Goal: Find contact information: Find contact information

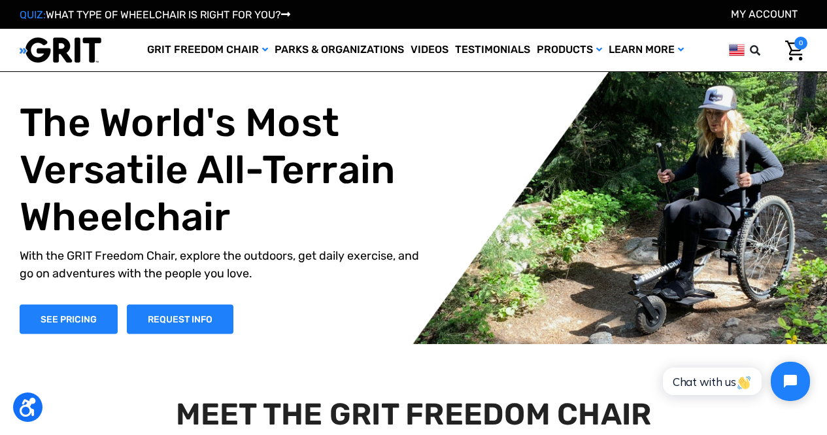
click at [759, 7] on li "My Account" at bounding box center [764, 15] width 67 height 16
click at [753, 14] on link "My Account" at bounding box center [764, 14] width 67 height 12
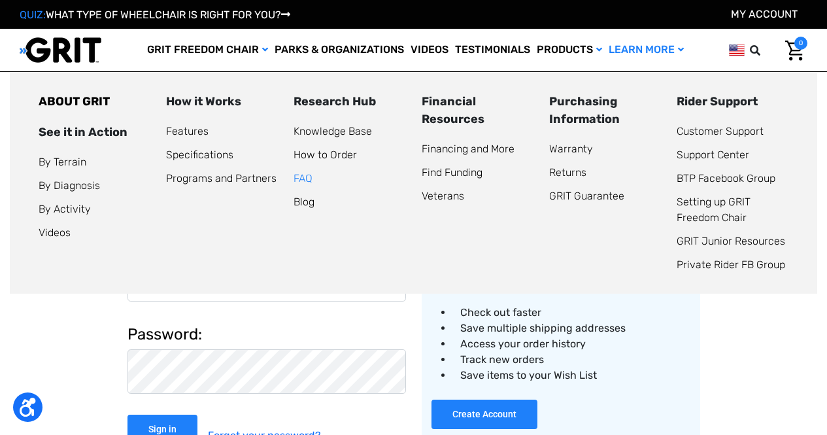
click at [301, 176] on link "FAQ" at bounding box center [302, 178] width 19 height 12
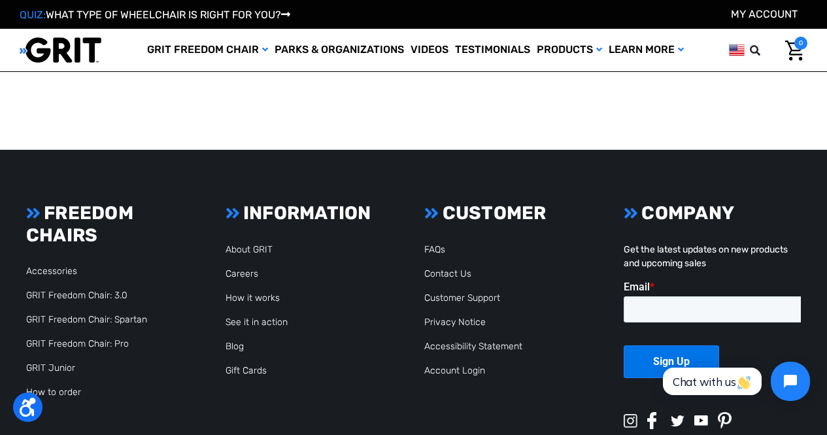
scroll to position [5849, 0]
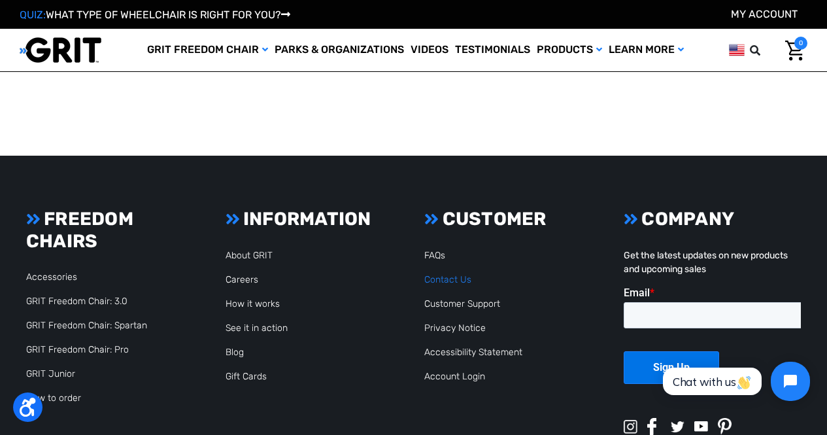
click at [439, 274] on link "Contact Us" at bounding box center [447, 279] width 47 height 11
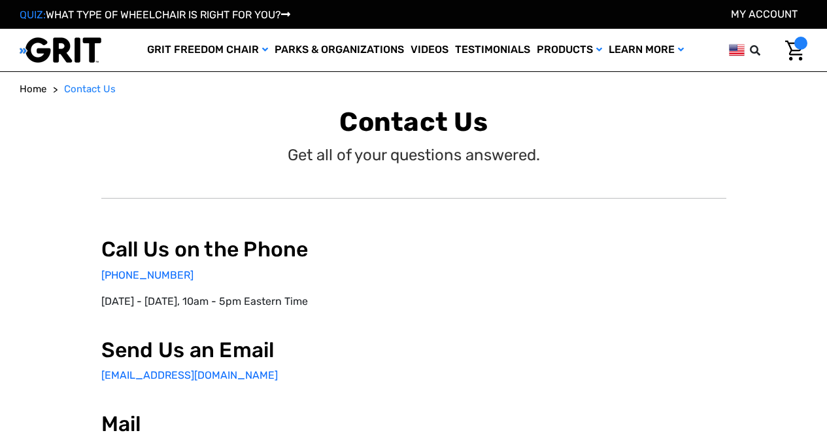
select select "US"
